Goal: Information Seeking & Learning: Learn about a topic

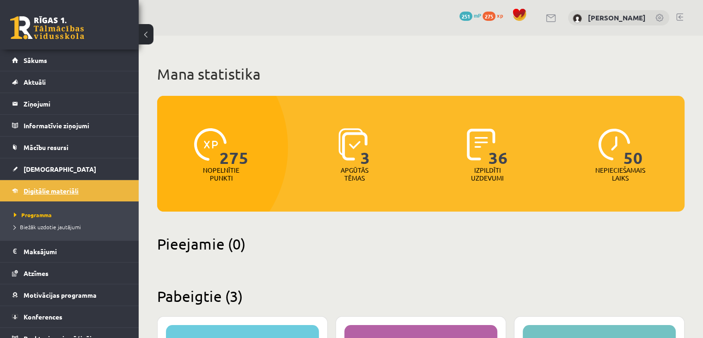
click at [41, 191] on span "Digitālie materiāli" at bounding box center [51, 190] width 55 height 8
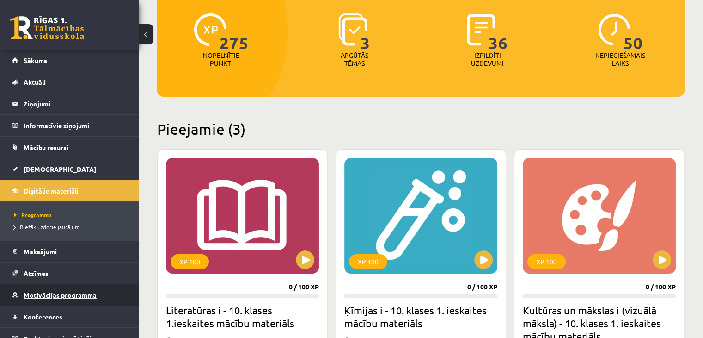
scroll to position [10, 0]
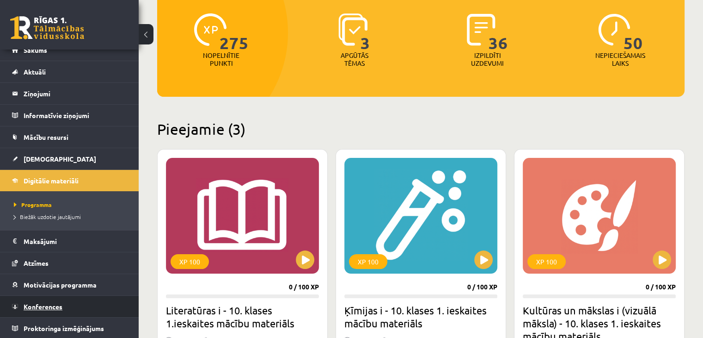
click at [45, 307] on span "Konferences" at bounding box center [43, 306] width 39 height 8
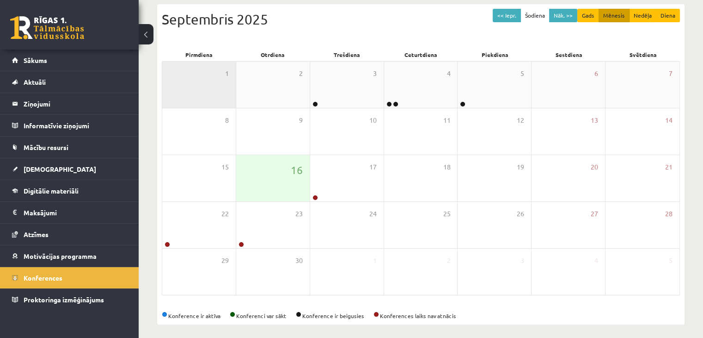
scroll to position [99, 0]
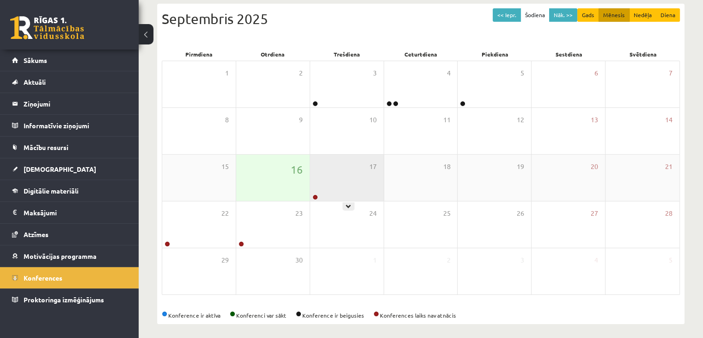
click at [329, 183] on div "17" at bounding box center [347, 177] width 74 height 46
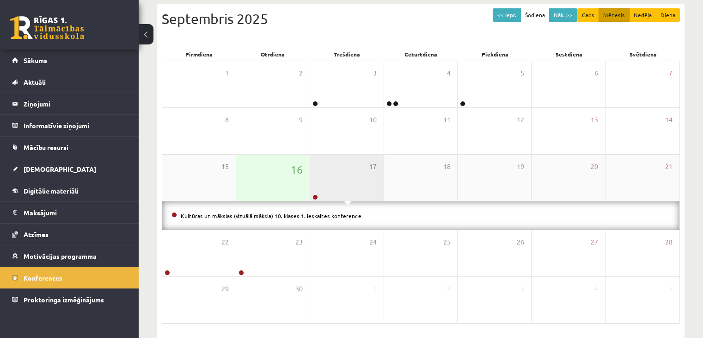
click at [329, 183] on div "17" at bounding box center [347, 177] width 74 height 46
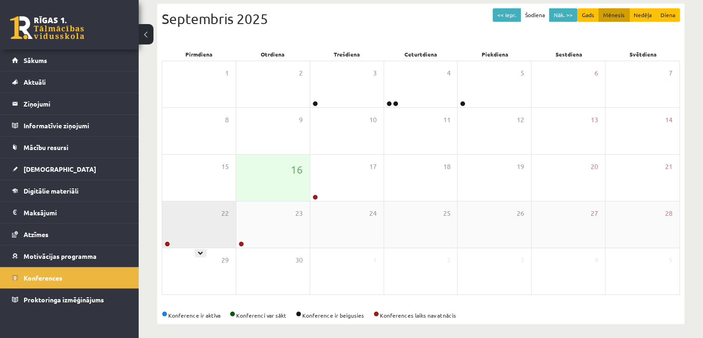
click at [209, 229] on div "22" at bounding box center [199, 224] width 74 height 46
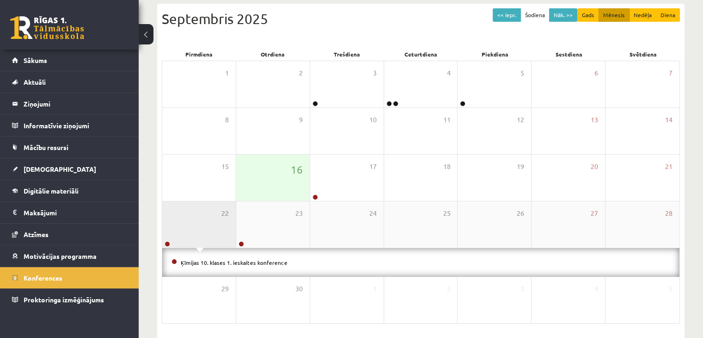
click at [209, 229] on div "22" at bounding box center [199, 224] width 74 height 46
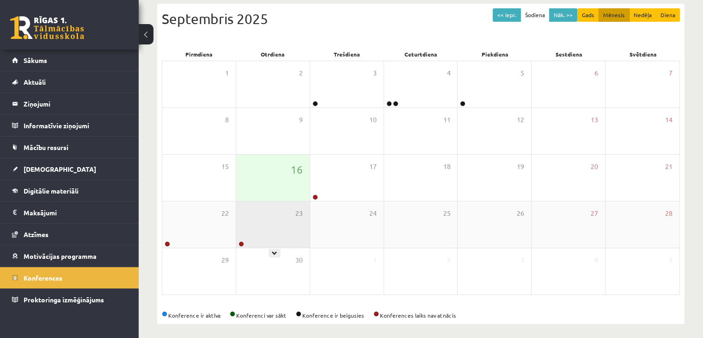
click at [269, 221] on div "23" at bounding box center [273, 224] width 74 height 46
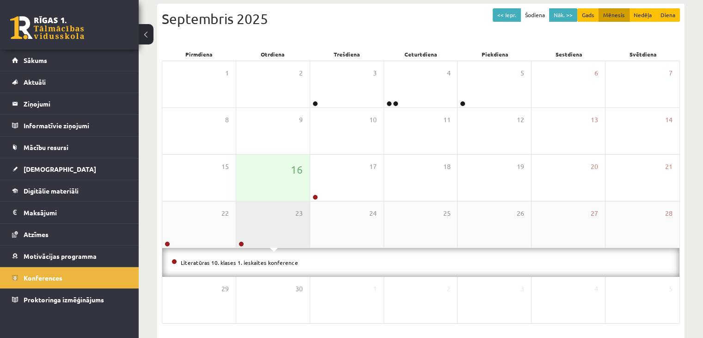
click at [269, 221] on div "23" at bounding box center [273, 224] width 74 height 46
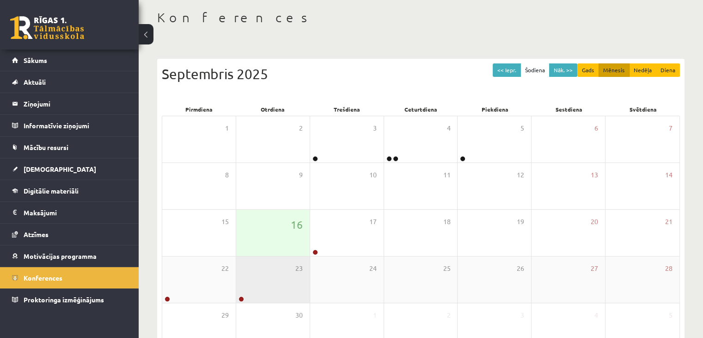
scroll to position [0, 0]
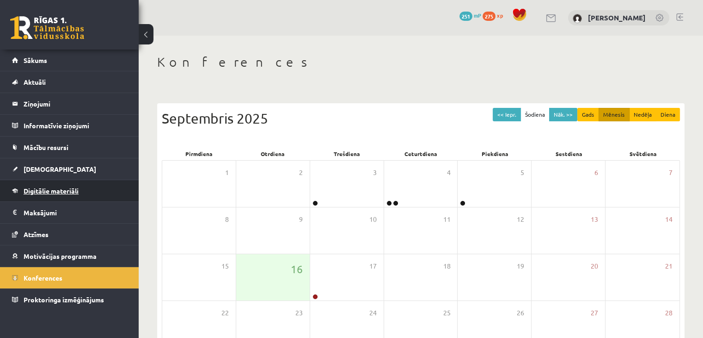
click at [98, 191] on link "Digitālie materiāli" at bounding box center [69, 190] width 115 height 21
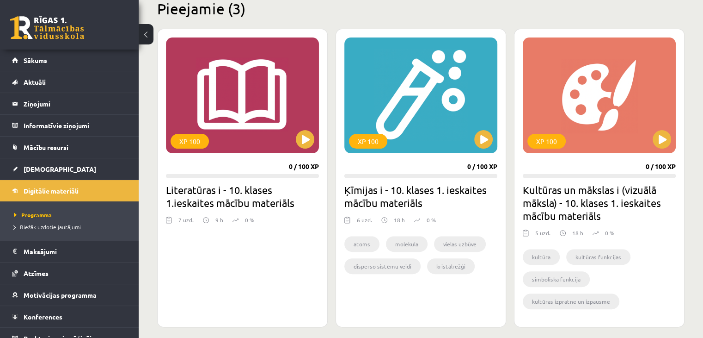
scroll to position [236, 0]
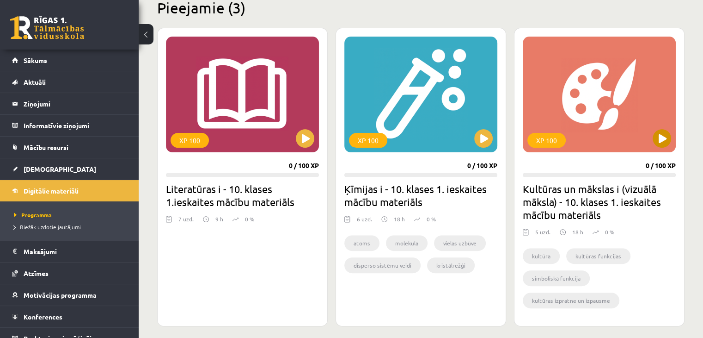
click at [653, 135] on div "XP 100" at bounding box center [599, 95] width 153 height 116
